Goal: Task Accomplishment & Management: Use online tool/utility

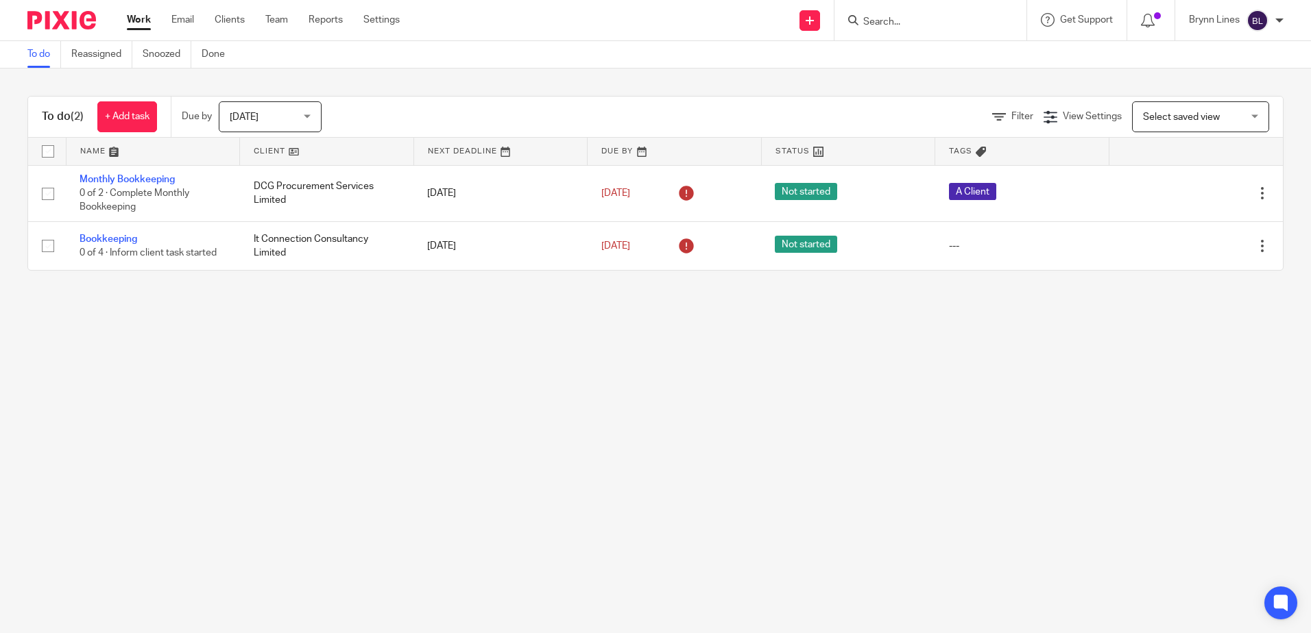
click at [904, 14] on form at bounding box center [935, 20] width 146 height 17
click at [900, 18] on input "Search" at bounding box center [923, 22] width 123 height 12
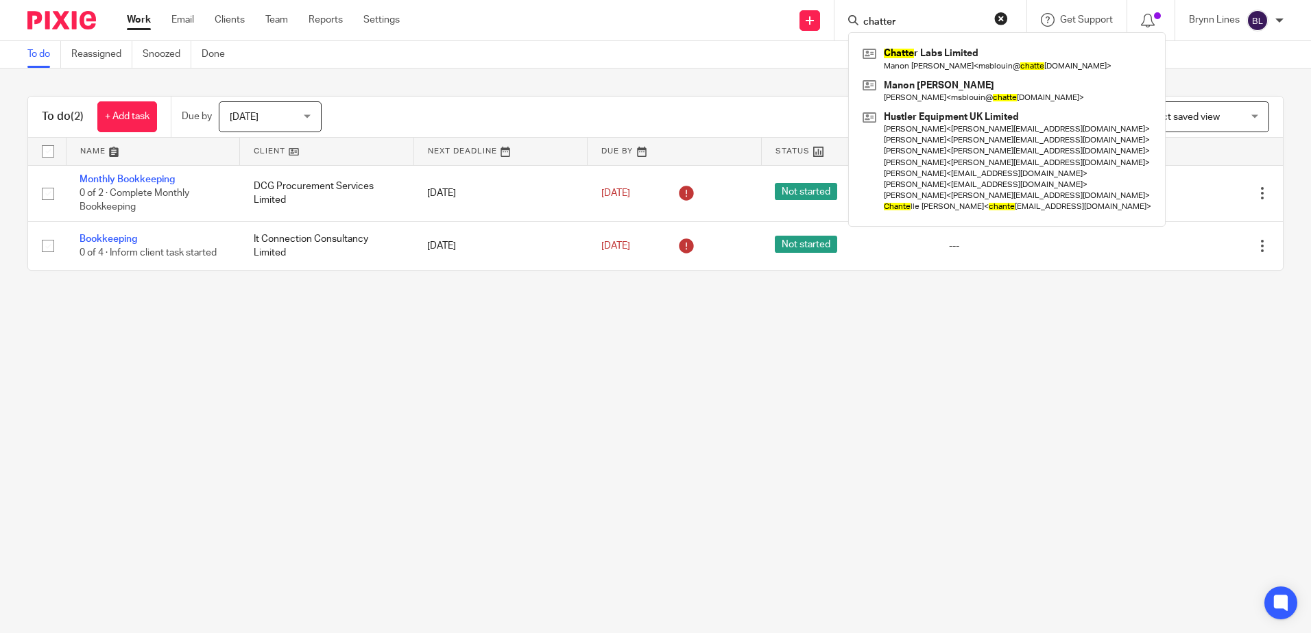
type input "chatter"
click button "submit" at bounding box center [0, 0] width 0 height 0
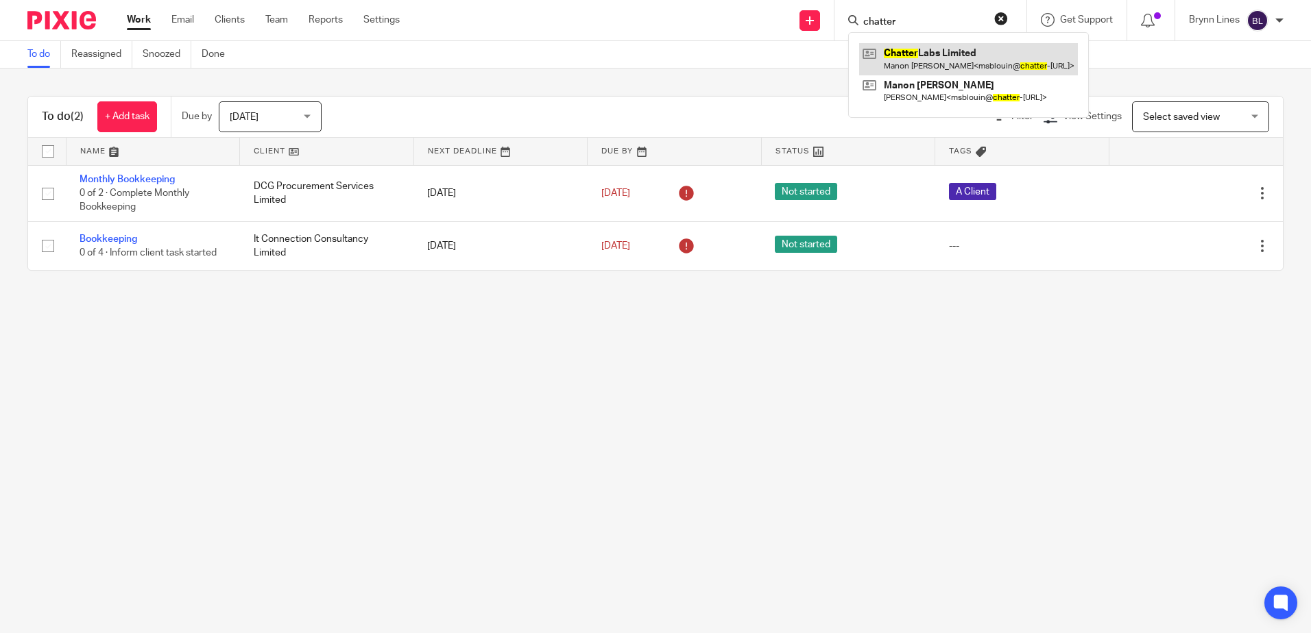
click at [940, 62] on link at bounding box center [968, 59] width 219 height 32
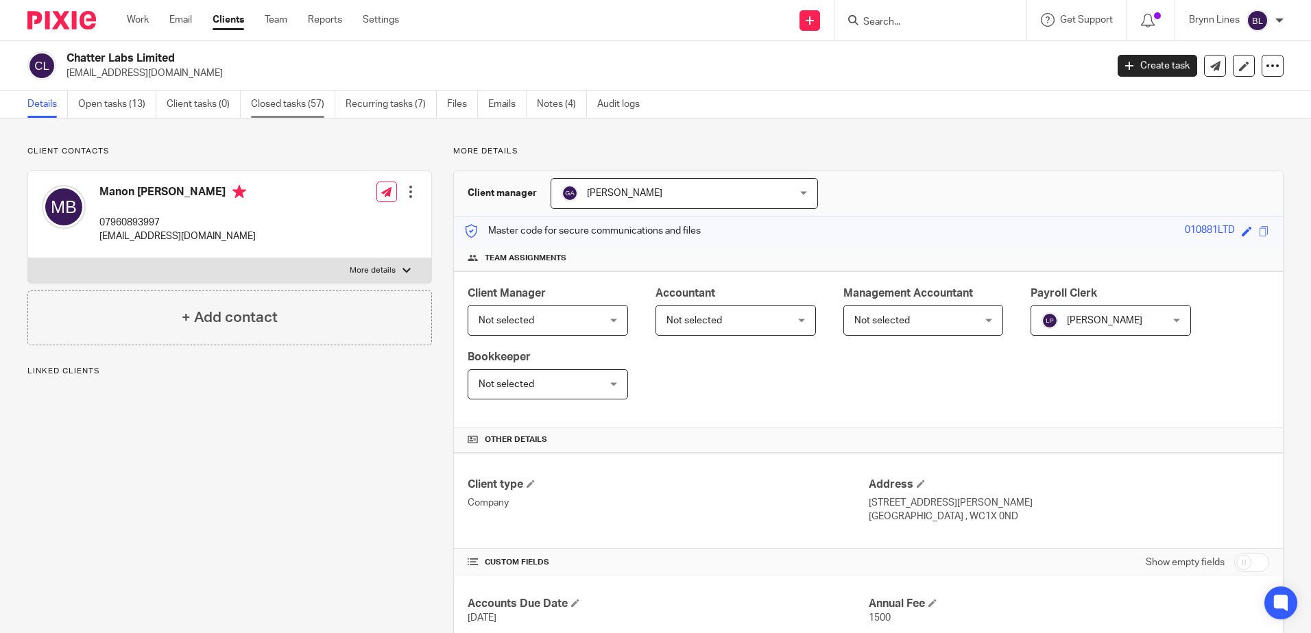
click at [300, 111] on link "Closed tasks (57)" at bounding box center [293, 104] width 84 height 27
click at [275, 94] on link "Closed tasks (57)" at bounding box center [293, 104] width 84 height 27
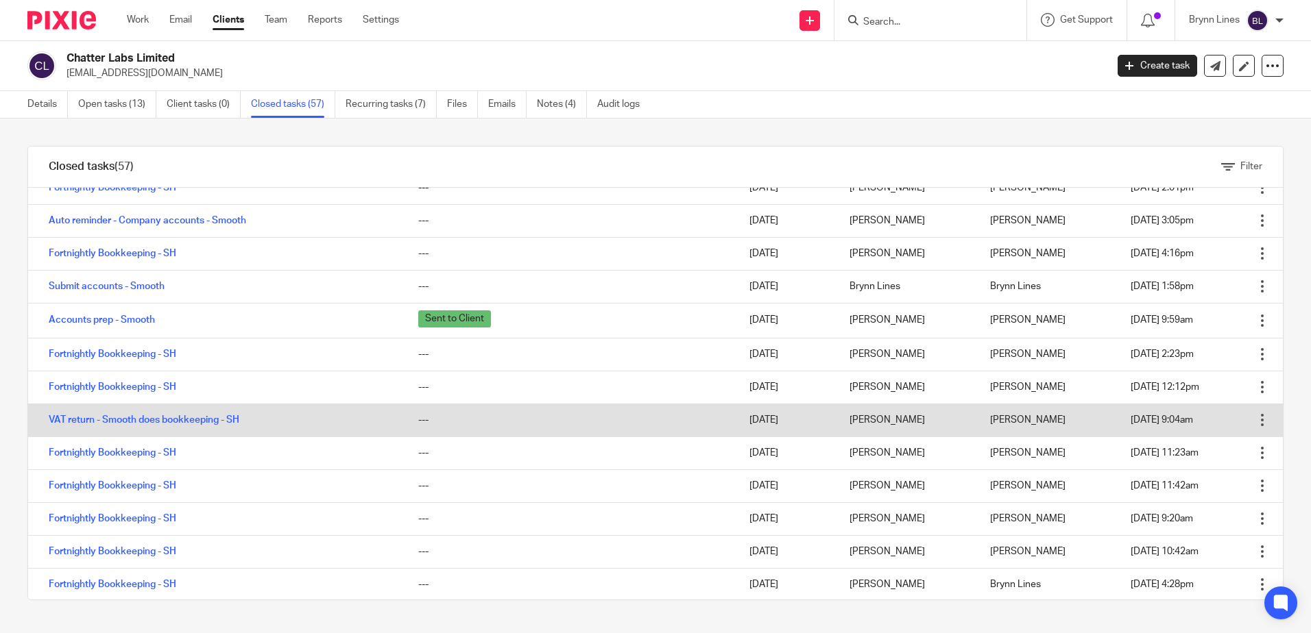
scroll to position [69, 0]
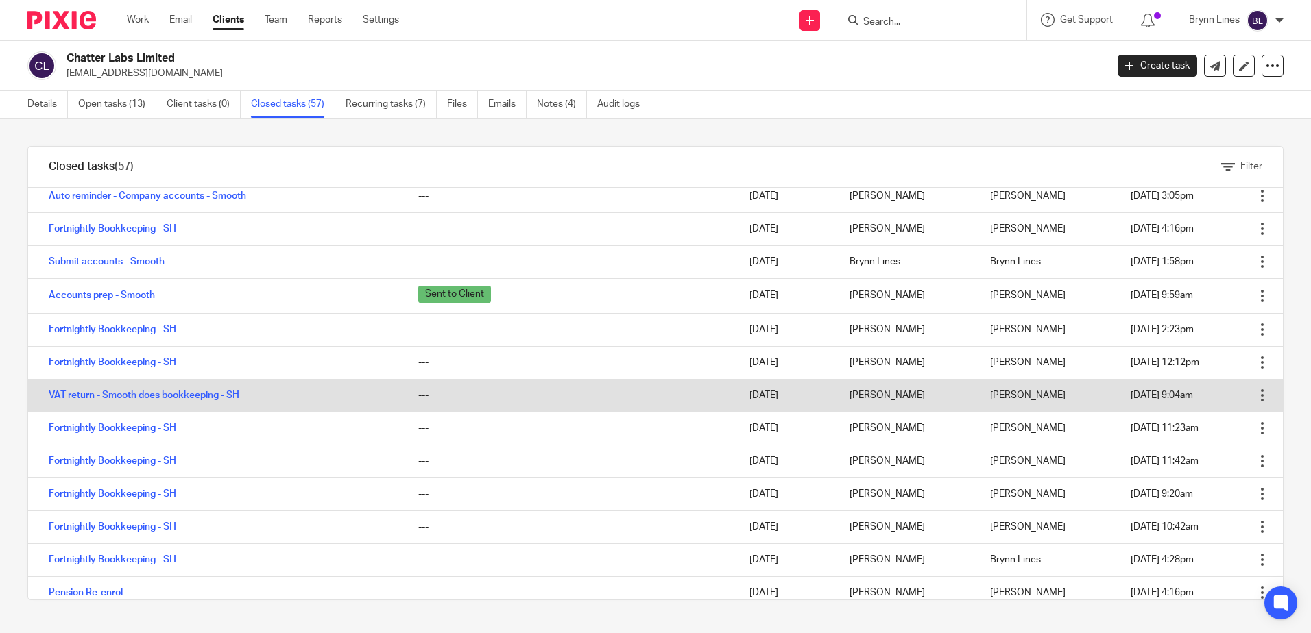
click at [141, 393] on link "VAT return - Smooth does bookkeeping - SH" at bounding box center [144, 396] width 191 height 10
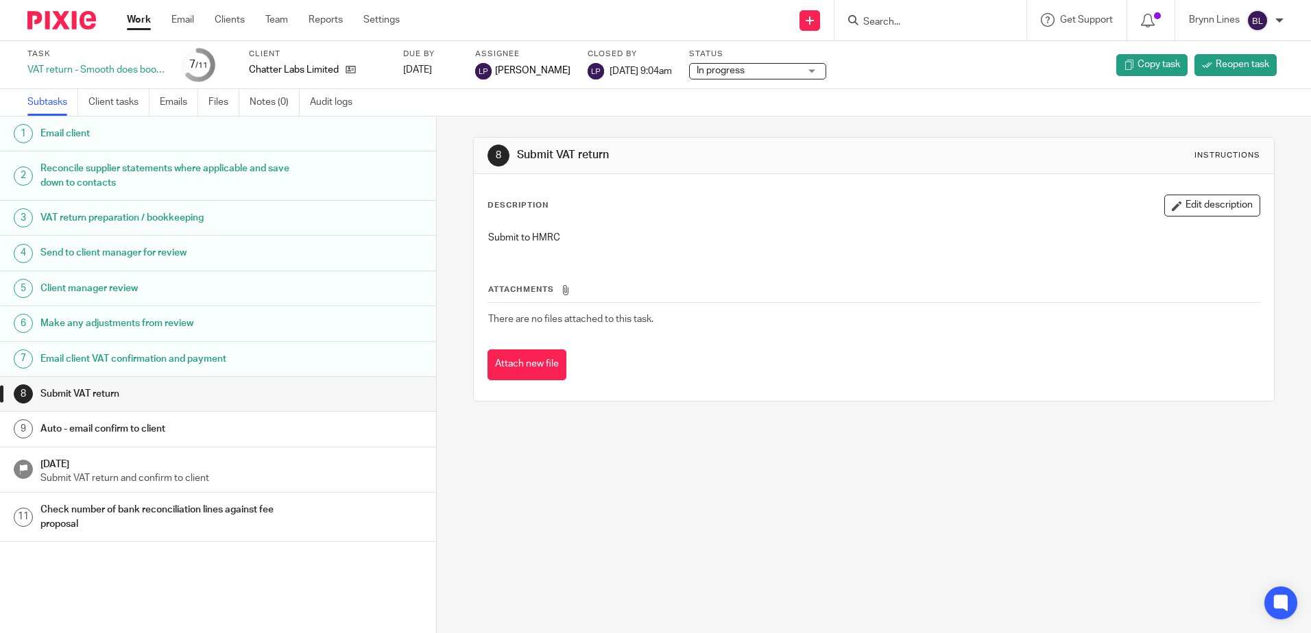
click at [105, 392] on h1 "Submit VAT return" at bounding box center [167, 394] width 255 height 21
click at [106, 359] on h1 "Email client VAT confirmation and payment" at bounding box center [167, 359] width 255 height 21
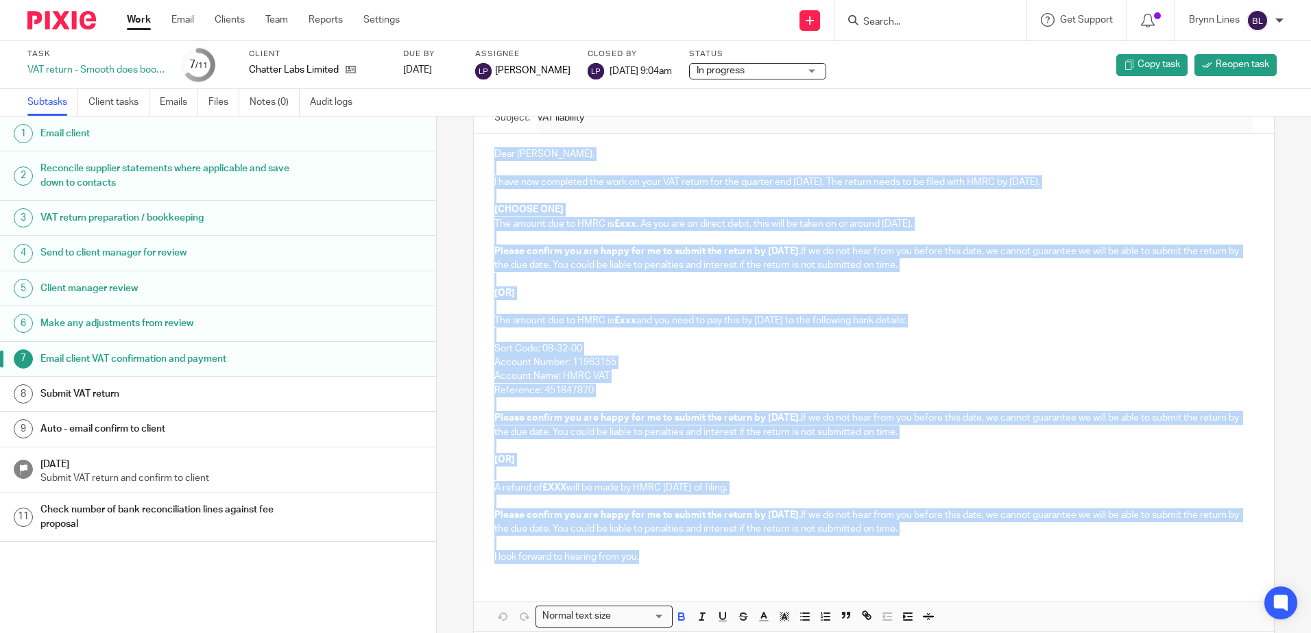
scroll to position [202, 0]
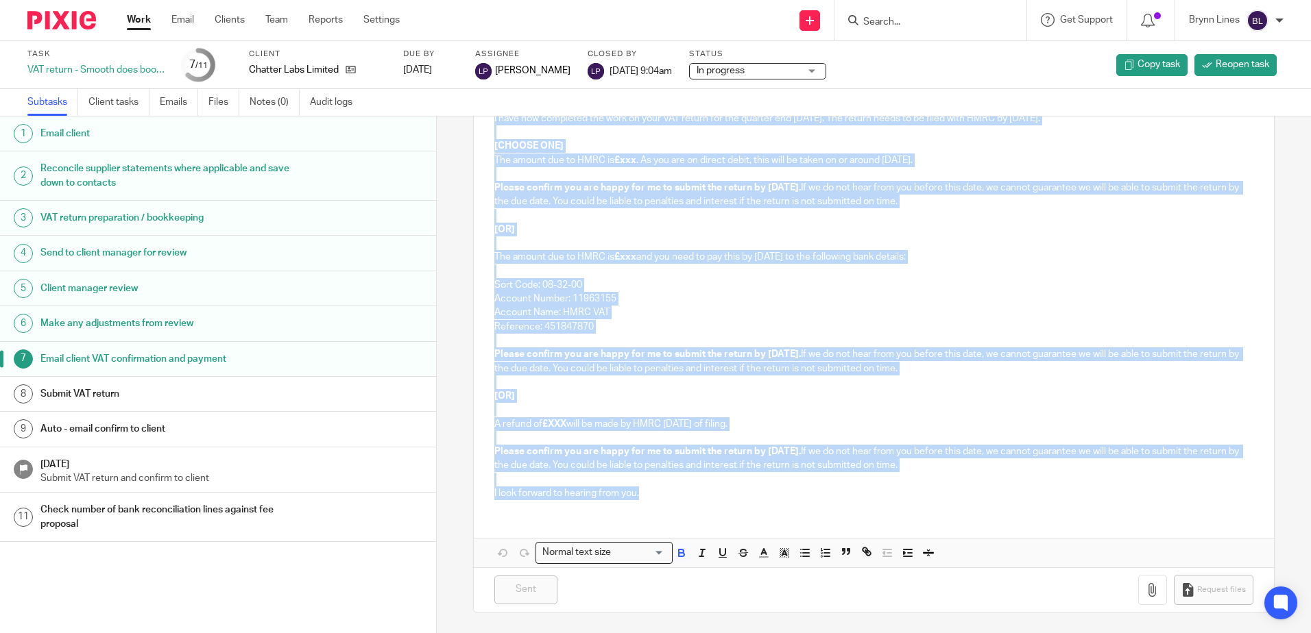
drag, startPoint x: 487, startPoint y: 286, endPoint x: 850, endPoint y: 495, distance: 418.6
click at [869, 504] on div "Dear [PERSON_NAME], I have now completed the work on your VAT return for the qu…" at bounding box center [873, 290] width 799 height 441
copy div "Lore Ipsum Dolor, S amet con adipiscin eli sedd ei temp INC utlabo etd mag aliq…"
